Goal: Task Accomplishment & Management: Complete application form

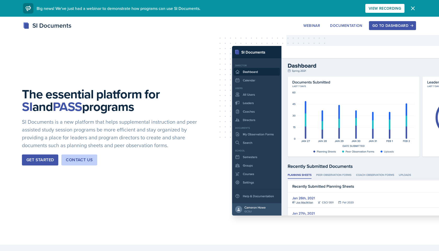
click at [391, 24] on div "Go to Dashboard" at bounding box center [392, 26] width 40 height 4
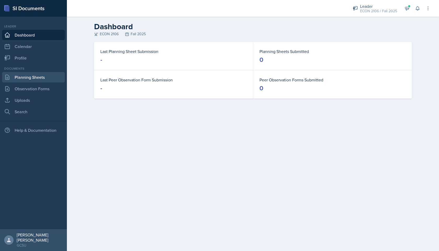
click at [42, 76] on link "Planning Sheets" at bounding box center [33, 77] width 63 height 10
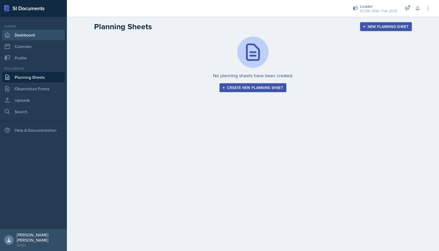
click at [50, 38] on link "Dashboard" at bounding box center [33, 35] width 63 height 10
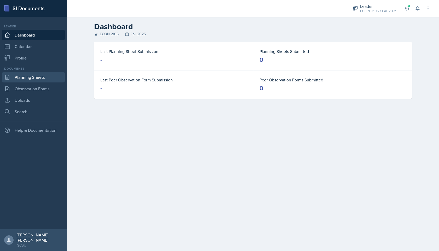
click at [45, 76] on link "Planning Sheets" at bounding box center [33, 77] width 63 height 10
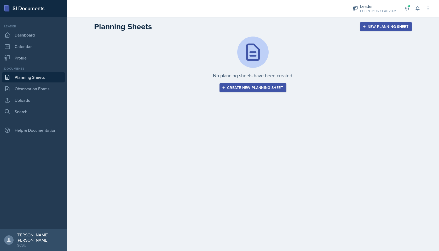
click at [262, 94] on div "No planning sheets have been created. Create new planning sheet" at bounding box center [253, 71] width 335 height 68
click at [263, 84] on button "Create new planning sheet" at bounding box center [253, 87] width 67 height 9
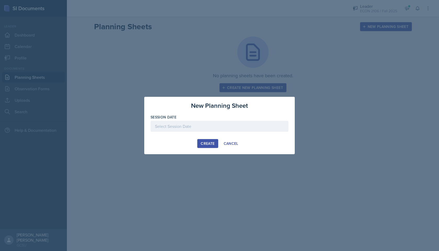
click at [201, 126] on div at bounding box center [220, 126] width 138 height 11
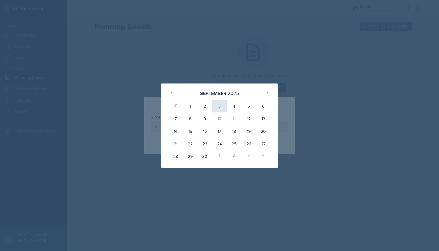
click at [219, 106] on div "3" at bounding box center [219, 106] width 15 height 13
type input "[DATE]"
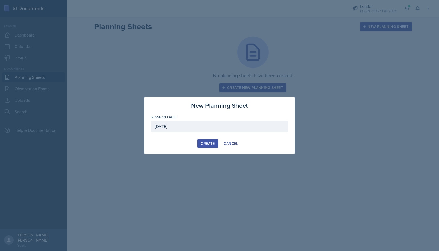
click at [207, 142] on div "Create" at bounding box center [208, 144] width 14 height 4
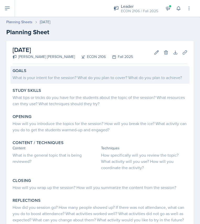
click at [47, 77] on div "What is your intent for the session? What do you plan to cover? What do you pla…" at bounding box center [100, 77] width 175 height 6
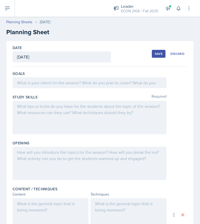
click at [39, 84] on div at bounding box center [90, 82] width 154 height 11
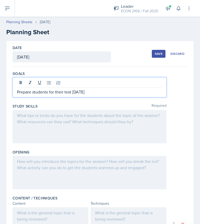
scroll to position [0, 0]
click at [21, 117] on p at bounding box center [89, 115] width 145 height 6
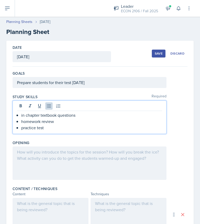
click at [23, 151] on div at bounding box center [90, 163] width 154 height 33
click at [0, 0] on icon at bounding box center [0, 0] width 0 height 0
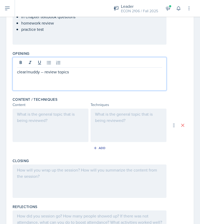
scroll to position [104, 0]
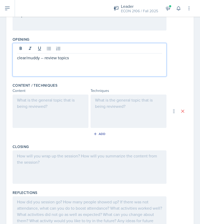
click at [25, 110] on div at bounding box center [51, 111] width 76 height 33
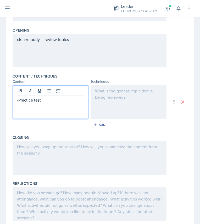
click at [112, 101] on div at bounding box center [128, 101] width 76 height 33
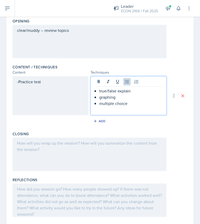
scroll to position [136, 0]
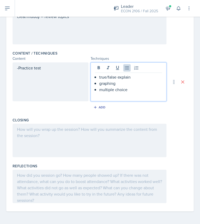
click at [28, 133] on div at bounding box center [90, 140] width 154 height 33
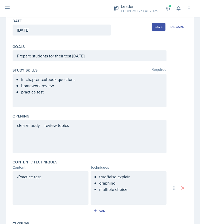
scroll to position [0, 0]
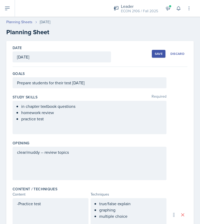
click at [160, 55] on div "Save" at bounding box center [158, 54] width 8 height 4
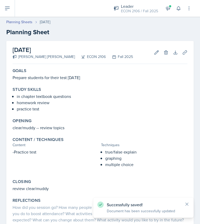
scroll to position [42, 0]
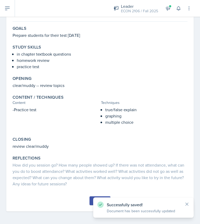
click at [90, 200] on button "Submit" at bounding box center [99, 201] width 21 height 9
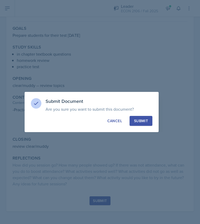
click at [146, 120] on div "Submit" at bounding box center [141, 120] width 14 height 5
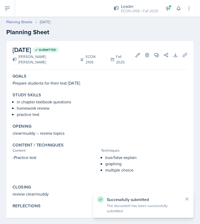
scroll to position [1, 0]
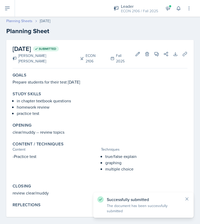
click at [25, 20] on link "Planning Sheets" at bounding box center [19, 20] width 26 height 5
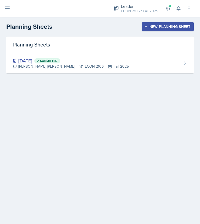
click at [164, 22] on div "Planning Sheets New Planning Sheet" at bounding box center [100, 26] width 200 height 9
click at [163, 25] on div "New Planning Sheet" at bounding box center [167, 27] width 45 height 4
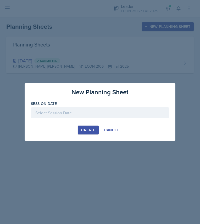
click at [102, 116] on div at bounding box center [100, 112] width 138 height 11
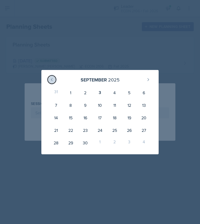
click at [52, 82] on icon at bounding box center [52, 80] width 4 height 4
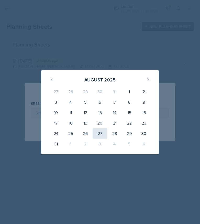
click at [105, 137] on div "27" at bounding box center [100, 133] width 15 height 10
type input "[DATE]"
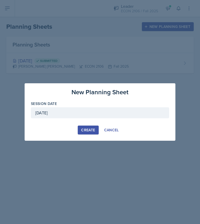
click at [82, 126] on button "Create" at bounding box center [88, 130] width 21 height 9
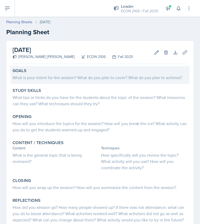
click at [22, 78] on div "What is your intent for the session? What do you plan to cover? What do you pla…" at bounding box center [100, 77] width 175 height 6
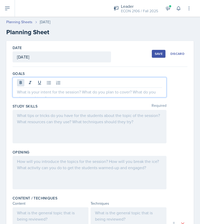
click at [22, 81] on div at bounding box center [90, 87] width 154 height 20
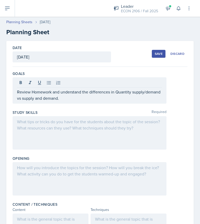
click at [36, 125] on div at bounding box center [90, 132] width 154 height 33
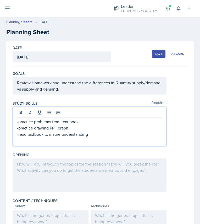
click at [31, 175] on div at bounding box center [90, 175] width 154 height 33
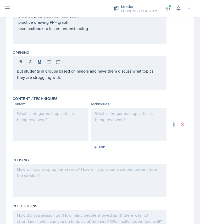
scroll to position [122, 0]
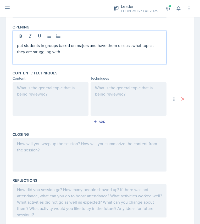
click at [34, 99] on div at bounding box center [51, 98] width 76 height 33
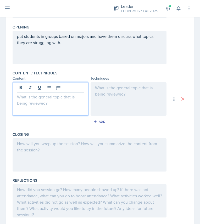
scroll to position [131, 0]
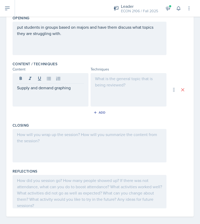
click at [115, 88] on div at bounding box center [128, 89] width 76 height 33
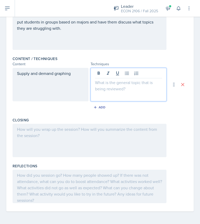
scroll to position [141, 0]
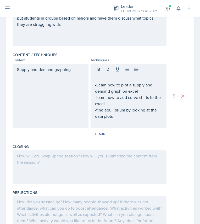
click at [36, 166] on div at bounding box center [90, 167] width 154 height 33
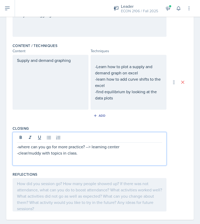
click at [44, 191] on div at bounding box center [90, 194] width 154 height 33
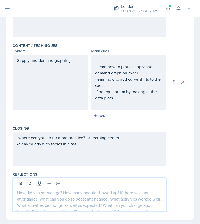
scroll to position [158, 0]
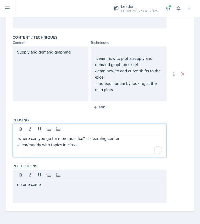
click at [103, 127] on div "-where can you go for more practice? --> learning center -clear/muddy with topi…" at bounding box center [90, 140] width 154 height 33
click at [167, 158] on div "Closing -where can you go for more practice? --> learning center -clear/muddy w…" at bounding box center [100, 139] width 175 height 46
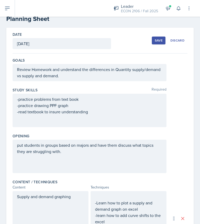
scroll to position [0, 0]
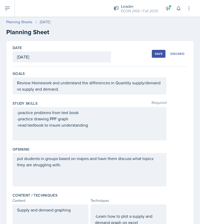
click at [158, 52] on div "Save" at bounding box center [158, 54] width 8 height 4
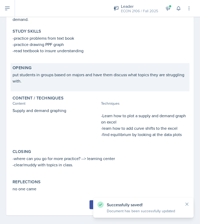
scroll to position [68, 0]
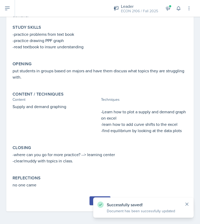
click at [186, 202] on icon at bounding box center [186, 204] width 5 height 5
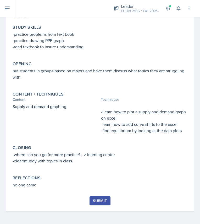
click at [106, 203] on div "Submit" at bounding box center [100, 201] width 14 height 4
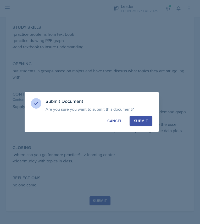
click at [142, 118] on button "Submit" at bounding box center [140, 121] width 23 height 10
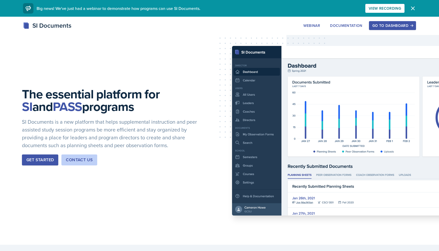
click at [389, 26] on div "Go to Dashboard" at bounding box center [392, 26] width 40 height 4
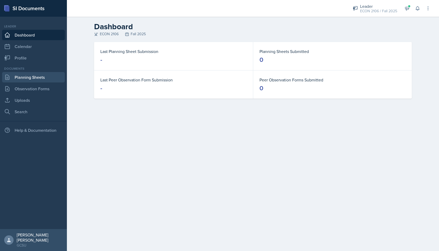
click at [18, 80] on link "Planning Sheets" at bounding box center [33, 77] width 63 height 10
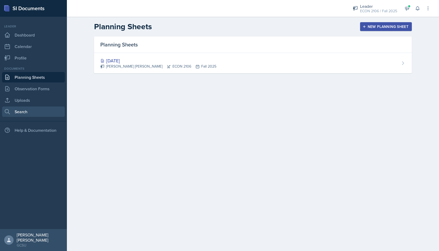
click at [26, 112] on link "Search" at bounding box center [33, 112] width 63 height 10
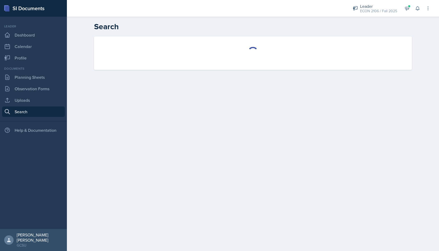
select select "all"
select select "1"
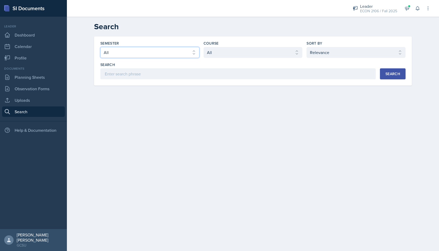
click at [159, 53] on select "Select semester All Fall 2025 Spring 2025 Fall 2024 Spring 2024 Fall 2023 Sprin…" at bounding box center [149, 52] width 99 height 11
select select "e7b6c66a-987a-4ab3-92d3-5526cc86007b"
click at [100, 47] on select "Select semester All Fall 2025 Spring 2025 Fall 2024 Spring 2024 Fall 2023 Sprin…" at bounding box center [149, 52] width 99 height 11
click at [241, 54] on select "Select course All ACCT 3101 ACCT 3102 ASTR 1000 BIOL 1100 BIOL 1107 BIOL 1108 B…" at bounding box center [253, 52] width 99 height 11
select select "c9bad1b1-c359-4dc6-8455-743bf519e2f7"
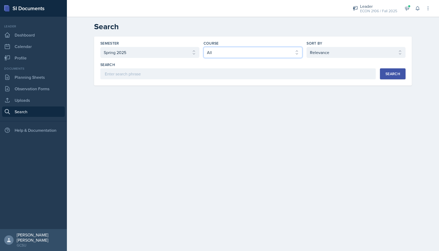
click at [204, 47] on select "Select course All ACCT 3101 ACCT 3102 ASTR 1000 BIOL 1100 BIOL 1107 BIOL 1108 B…" at bounding box center [253, 52] width 99 height 11
click at [385, 78] on button "Search" at bounding box center [393, 73] width 26 height 11
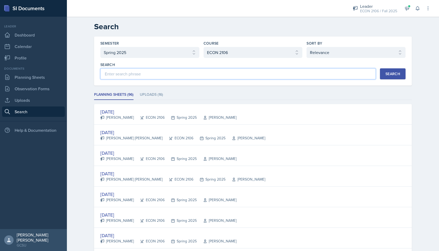
click at [205, 76] on input at bounding box center [237, 73] width 275 height 11
type input "mary hayden"
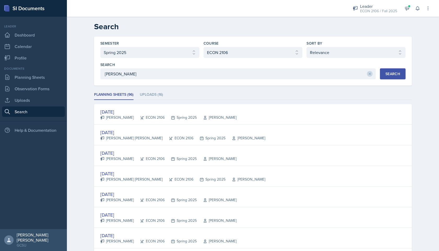
click at [400, 76] on button "Search" at bounding box center [393, 73] width 26 height 11
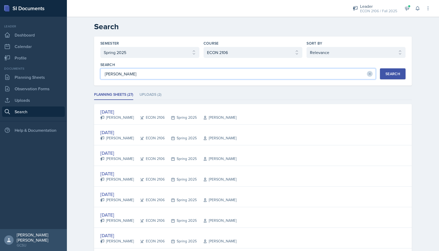
drag, startPoint x: 203, startPoint y: 76, endPoint x: 120, endPoint y: 69, distance: 83.9
click at [120, 69] on input "mary hayden" at bounding box center [237, 73] width 275 height 11
type input "swinton"
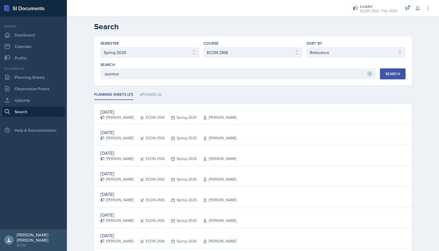
click at [388, 74] on div "Search" at bounding box center [392, 74] width 15 height 4
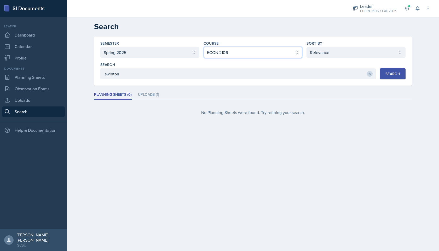
click at [232, 49] on select "Select course All ACCT 3101 ACCT 3102 ASTR 1000 BIOL 1100 BIOL 1107 BIOL 1108 B…" at bounding box center [253, 52] width 99 height 11
select select "4343099e-561e-4cc0-9a64-1a58a6d3310b"
click at [204, 47] on select "Select course All ACCT 3101 ACCT 3102 ASTR 1000 BIOL 1100 BIOL 1107 BIOL 1108 B…" at bounding box center [253, 52] width 99 height 11
click at [396, 75] on div "Search" at bounding box center [392, 74] width 15 height 4
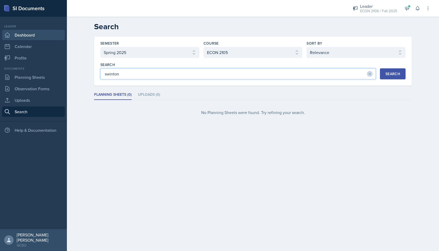
drag, startPoint x: 174, startPoint y: 72, endPoint x: 51, endPoint y: 39, distance: 127.4
click at [51, 39] on div "SI Documents Leader Dashboard Calendar Profile Documents Planning Sheets Observ…" at bounding box center [219, 125] width 439 height 251
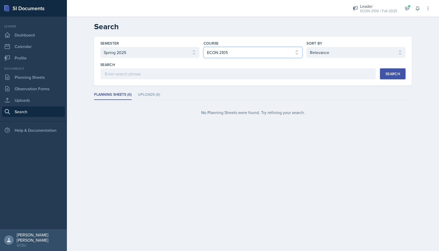
click at [213, 49] on select "Select course All ACCT 3101 ACCT 3102 ASTR 1000 BIOL 1100 BIOL 1107 BIOL 1108 B…" at bounding box center [253, 52] width 99 height 11
select select "c9bad1b1-c359-4dc6-8455-743bf519e2f7"
click at [204, 47] on select "Select course All ACCT 3101 ACCT 3102 ASTR 1000 BIOL 1100 BIOL 1107 BIOL 1108 B…" at bounding box center [253, 52] width 99 height 11
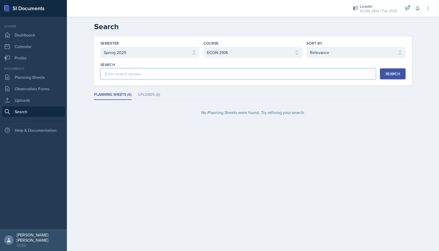
click at [275, 73] on input at bounding box center [237, 73] width 275 height 11
type input "mary"
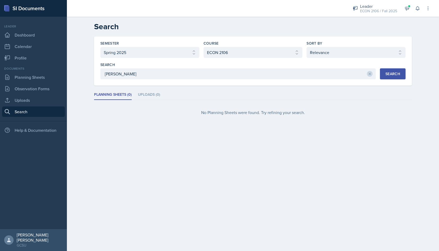
click at [397, 75] on div "Search" at bounding box center [392, 74] width 15 height 4
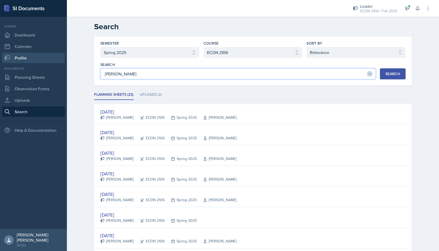
drag, startPoint x: 147, startPoint y: 74, endPoint x: 52, endPoint y: 57, distance: 96.9
click at [53, 57] on div "SI Documents Leader Dashboard Calendar Profile Documents Planning Sheets Observ…" at bounding box center [219, 125] width 439 height 251
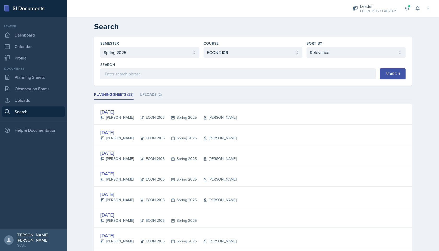
click at [392, 76] on div "Search" at bounding box center [392, 74] width 15 height 4
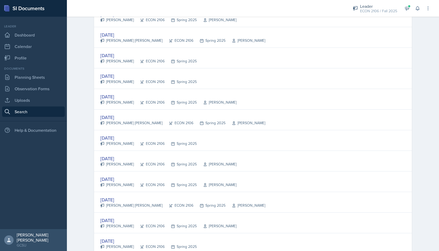
scroll to position [918, 0]
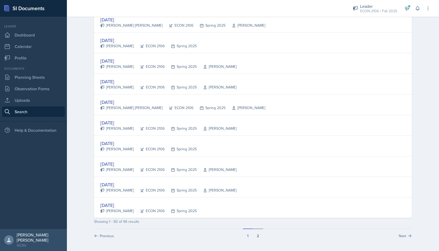
click at [258, 236] on button "2" at bounding box center [258, 234] width 10 height 10
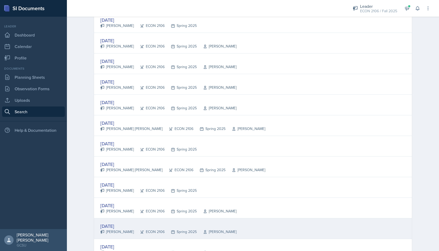
scroll to position [793, 0]
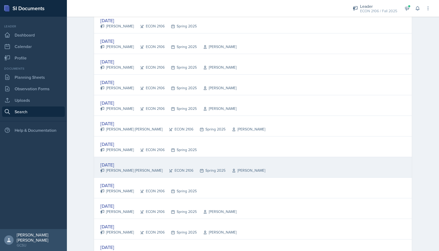
click at [258, 165] on div "Feb 3rd, 2025 Mary Hayden Hughes ECON 2106 Spring 2025 Dr. Swinton" at bounding box center [253, 167] width 318 height 21
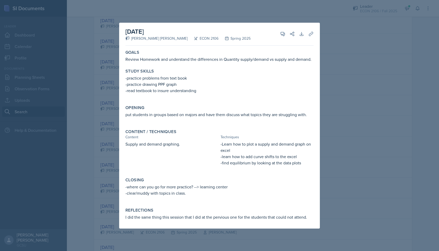
click at [334, 82] on div at bounding box center [219, 125] width 439 height 251
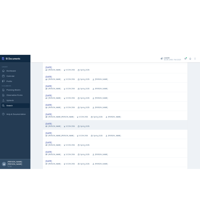
scroll to position [785, 0]
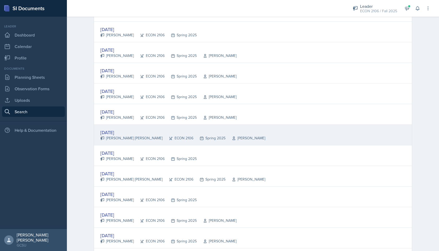
click at [176, 131] on div "Feb 10th, 2025" at bounding box center [182, 132] width 165 height 7
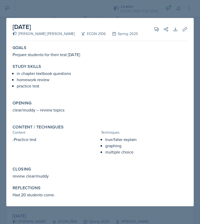
drag, startPoint x: 89, startPoint y: 55, endPoint x: 7, endPoint y: 56, distance: 81.6
click at [7, 56] on div "February 10th, 2025 Mary Hayden Hughes ECON 2106 Spring 2025 View Comments Comm…" at bounding box center [99, 112] width 187 height 188
copy p "Prepare students for their test [DATE]"
click at [46, 84] on p "practice test" at bounding box center [102, 86] width 170 height 6
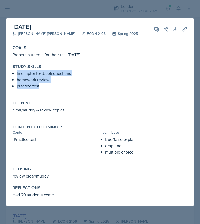
drag, startPoint x: 39, startPoint y: 86, endPoint x: 14, endPoint y: 74, distance: 27.7
click at [17, 74] on ul "in chapter textbook questions homework review practice test" at bounding box center [102, 79] width 170 height 19
copy ul "in chapter textbook questions homework review practice test"
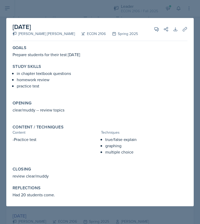
click at [62, 123] on div "Content / Techniques Content Techniques -Practice test true/false explain graph…" at bounding box center [99, 143] width 179 height 40
drag, startPoint x: 63, startPoint y: 110, endPoint x: 18, endPoint y: 110, distance: 45.5
click at [18, 110] on p "clear/muddy -- review topics" at bounding box center [100, 110] width 175 height 6
click at [14, 110] on p "clear/muddy -- review topics" at bounding box center [100, 110] width 175 height 6
drag, startPoint x: 13, startPoint y: 110, endPoint x: 70, endPoint y: 110, distance: 57.5
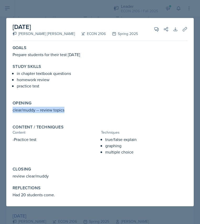
click at [70, 110] on p "clear/muddy -- review topics" at bounding box center [100, 110] width 175 height 6
copy p "clear/muddy -- review topics"
click at [37, 138] on p "-Practice test" at bounding box center [56, 139] width 86 height 6
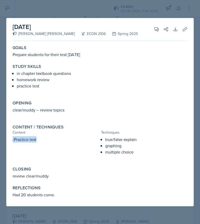
drag, startPoint x: 36, startPoint y: 140, endPoint x: 8, endPoint y: 140, distance: 28.2
click at [8, 140] on div "February 10th, 2025 Mary Hayden Hughes ECON 2106 Spring 2025 View Comments Comm…" at bounding box center [99, 112] width 187 height 188
copy p "-Practice test"
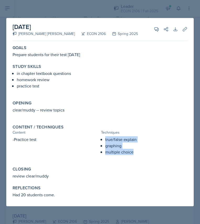
drag, startPoint x: 133, startPoint y: 153, endPoint x: 102, endPoint y: 141, distance: 32.7
click at [105, 141] on ul "true/false explain graphing multiple choice" at bounding box center [146, 145] width 82 height 19
copy ul "true/false explain graphing multiple choice"
click at [112, 9] on div at bounding box center [100, 112] width 200 height 224
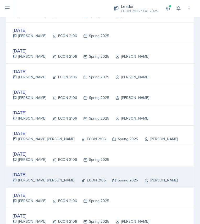
click at [35, 173] on div "Feb 3rd, 2025" at bounding box center [95, 174] width 165 height 7
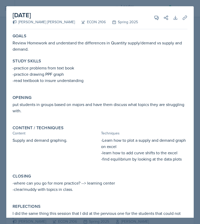
click at [32, 48] on p "Review Homework and understand the differences in Quantity supply/demand vs sup…" at bounding box center [100, 46] width 175 height 13
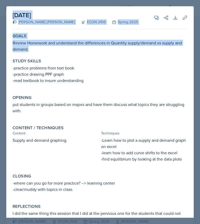
drag, startPoint x: 32, startPoint y: 48, endPoint x: 3, endPoint y: 42, distance: 30.4
click at [3, 42] on div "February 3rd, 2025 Mary Hayden Hughes ECON 2106 Spring 2025 View Comments Comme…" at bounding box center [100, 112] width 200 height 224
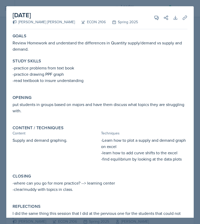
click at [30, 42] on p "Review Homework and understand the differences in Quantity supply/demand vs sup…" at bounding box center [100, 46] width 175 height 13
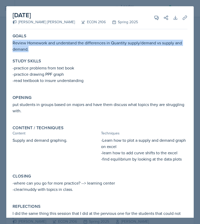
drag, startPoint x: 29, startPoint y: 51, endPoint x: 13, endPoint y: 45, distance: 17.5
click at [13, 45] on p "Review Homework and understand the differences in Quantity supply/demand vs sup…" at bounding box center [100, 46] width 175 height 13
copy p "Review Homework and understand the differences in Quantity supply/demand vs sup…"
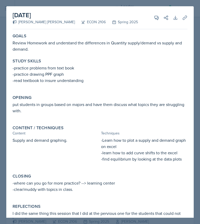
click at [85, 83] on p "-read textbook to insure understanding" at bounding box center [100, 80] width 175 height 6
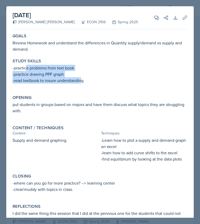
drag, startPoint x: 83, startPoint y: 81, endPoint x: 26, endPoint y: 70, distance: 57.5
click at [26, 70] on div "-practice problems from text book -practice drawing PPF graph -read textbook to…" at bounding box center [100, 77] width 175 height 24
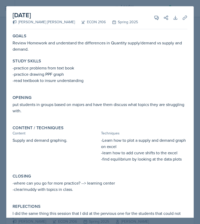
click at [13, 69] on p "-practice problems from text book" at bounding box center [100, 68] width 175 height 6
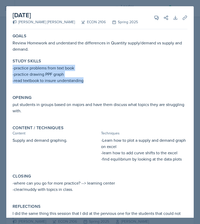
drag, startPoint x: 13, startPoint y: 69, endPoint x: 84, endPoint y: 79, distance: 72.1
click at [84, 79] on div "-practice problems from text book -practice drawing PPF graph -read textbook to…" at bounding box center [100, 77] width 175 height 24
copy div "-practice problems from text book -practice drawing PPF graph -read textbook to…"
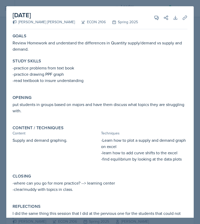
click at [43, 115] on p at bounding box center [100, 116] width 175 height 5
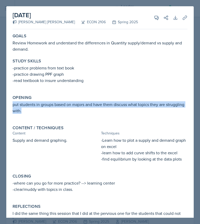
drag, startPoint x: 21, startPoint y: 111, endPoint x: 11, endPoint y: 106, distance: 11.1
click at [11, 106] on div "Opening put students in groups based on majors and have them discuss what topic…" at bounding box center [99, 107] width 179 height 28
copy p "put students in groups based on majors and have them discuss what topics they a…"
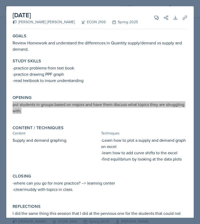
scroll to position [13, 0]
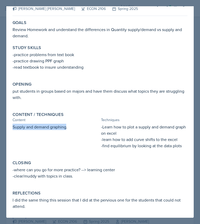
drag, startPoint x: 67, startPoint y: 128, endPoint x: 10, endPoint y: 129, distance: 56.7
click at [10, 129] on div "February 3rd, 2025 Mary Hayden Hughes ECON 2106 Spring 2025 View Comments Comme…" at bounding box center [99, 105] width 187 height 225
copy p "Supply and demand graphing"
click at [162, 142] on p "-learn how to add curve shifts to the excel" at bounding box center [144, 139] width 86 height 6
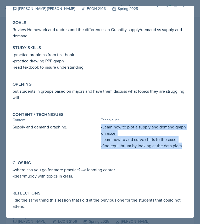
drag, startPoint x: 181, startPoint y: 146, endPoint x: 99, endPoint y: 128, distance: 83.3
click at [99, 128] on div "Supply and demand graphing. -Learn how to plot a supply and demand graph on exc…" at bounding box center [100, 139] width 175 height 30
copy div "-Learn how to plot a supply and demand graph on excel -learn how to add curve s…"
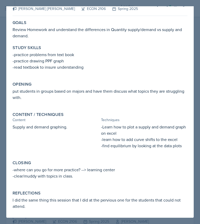
click at [81, 182] on p at bounding box center [100, 181] width 175 height 5
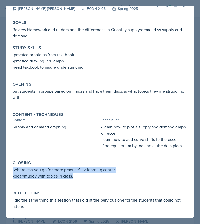
drag, startPoint x: 72, startPoint y: 177, endPoint x: 11, endPoint y: 172, distance: 61.9
click at [11, 172] on div "Closing -where can you go for more practice? --> learning center -clear/muddy w…" at bounding box center [99, 172] width 179 height 28
